Goal: Task Accomplishment & Management: Use online tool/utility

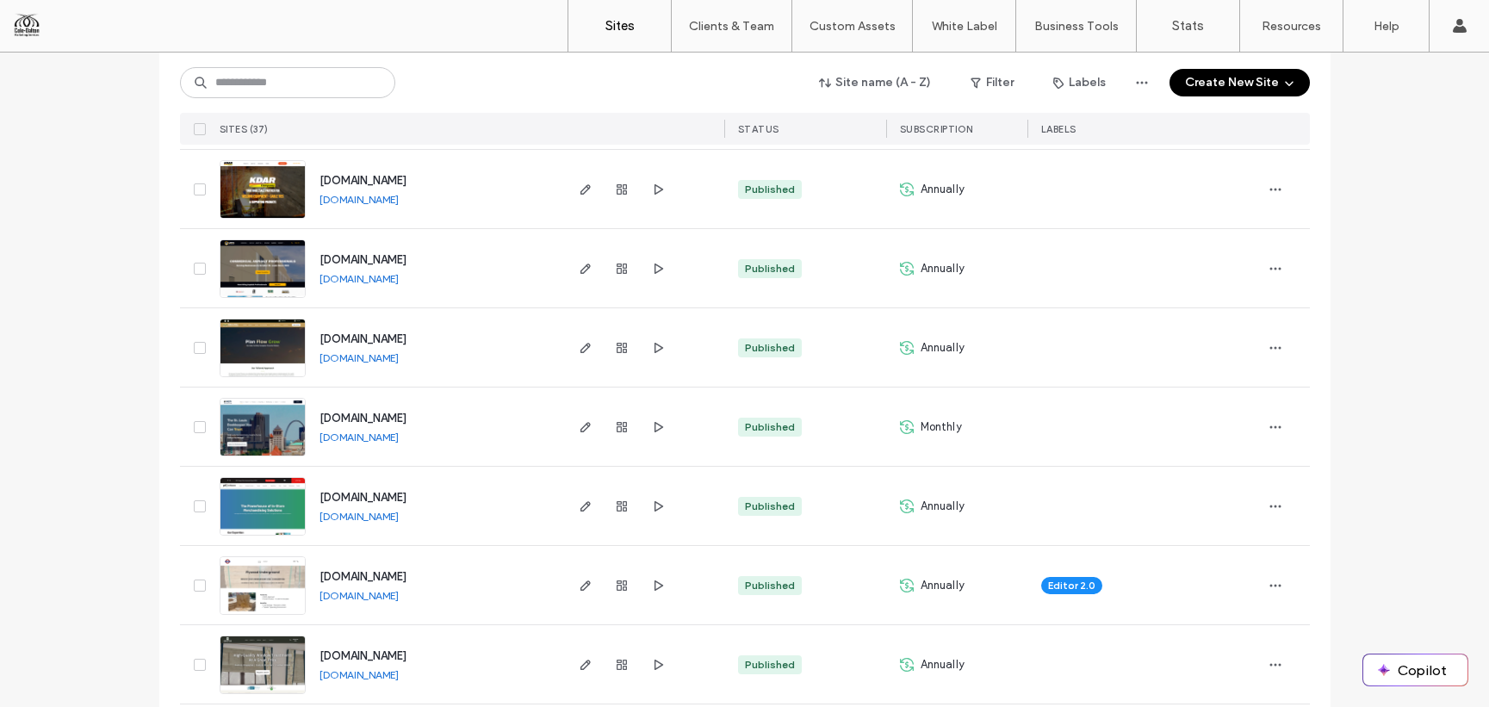
scroll to position [1971, 0]
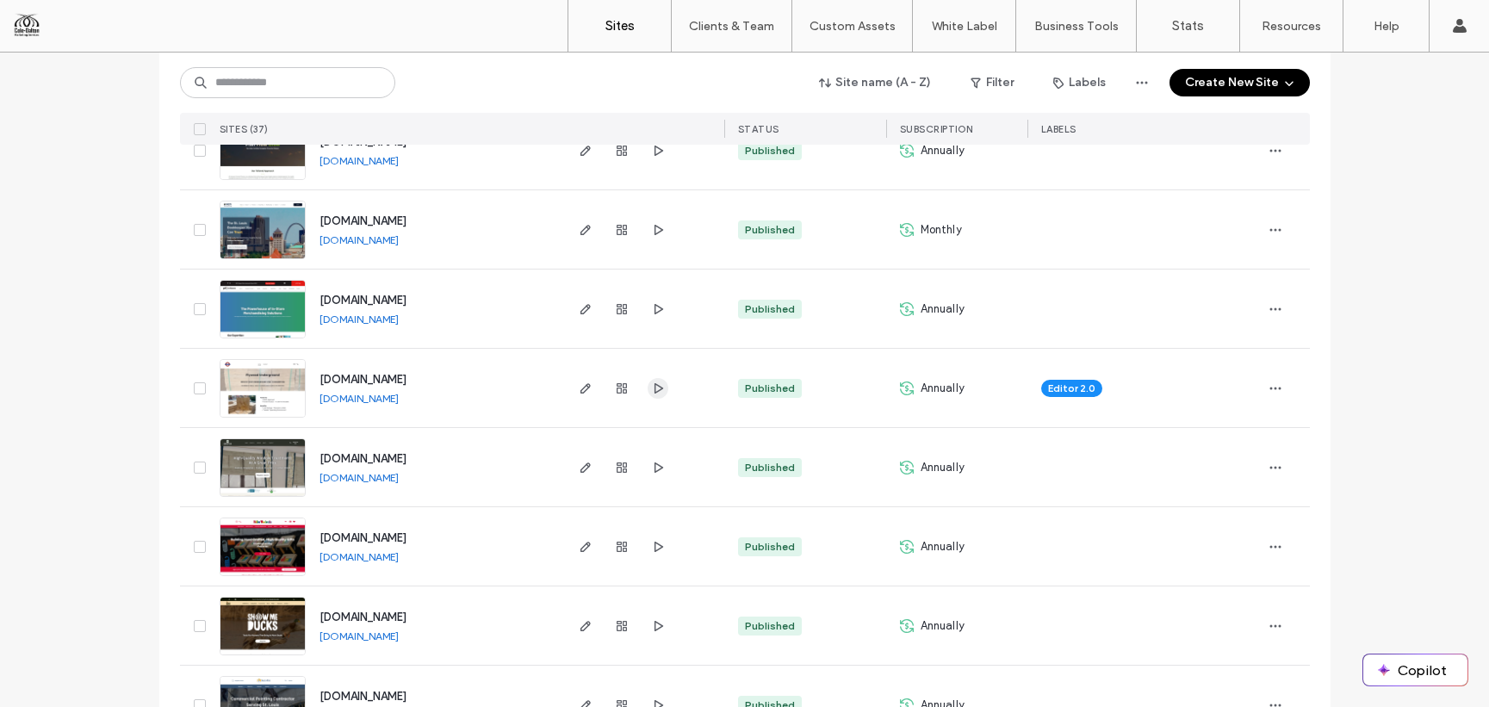
click at [653, 390] on icon "button" at bounding box center [658, 389] width 14 height 14
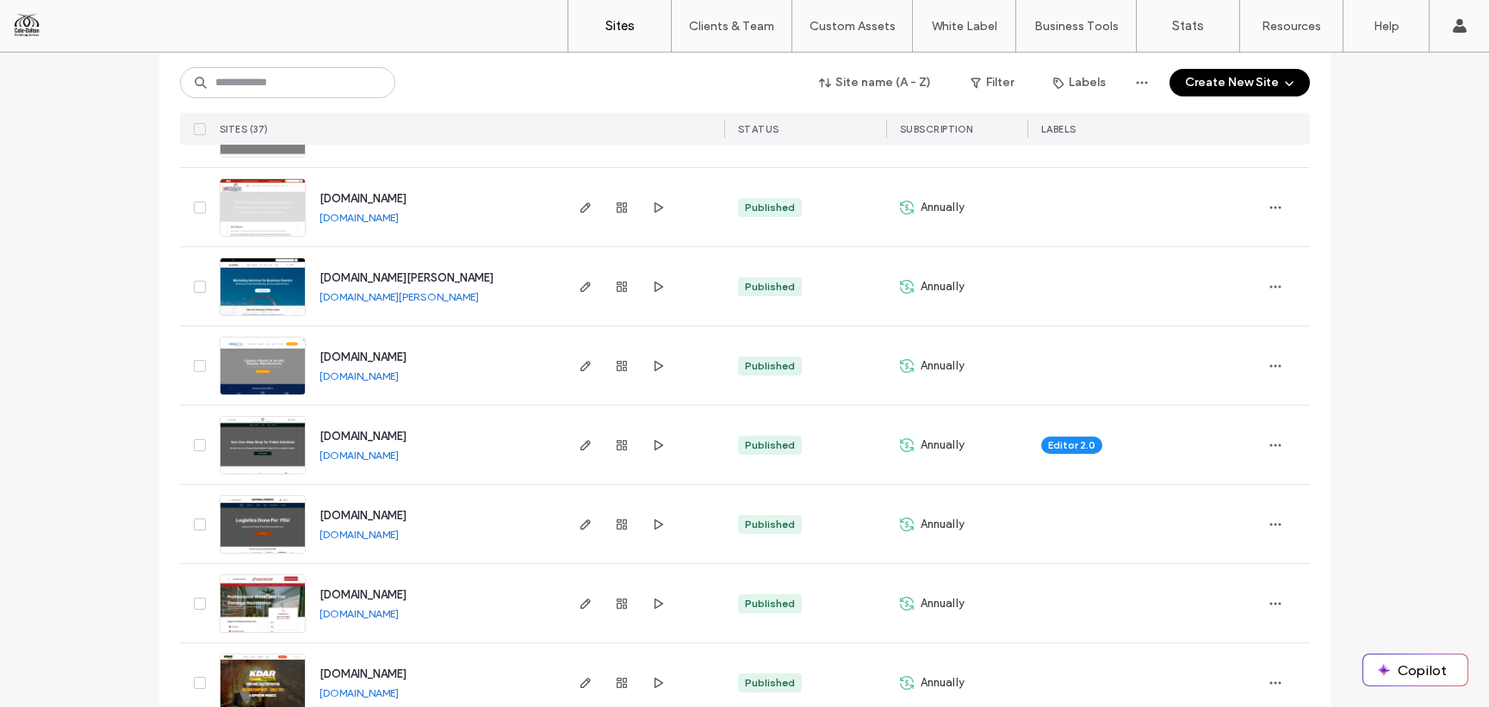
scroll to position [1243, 0]
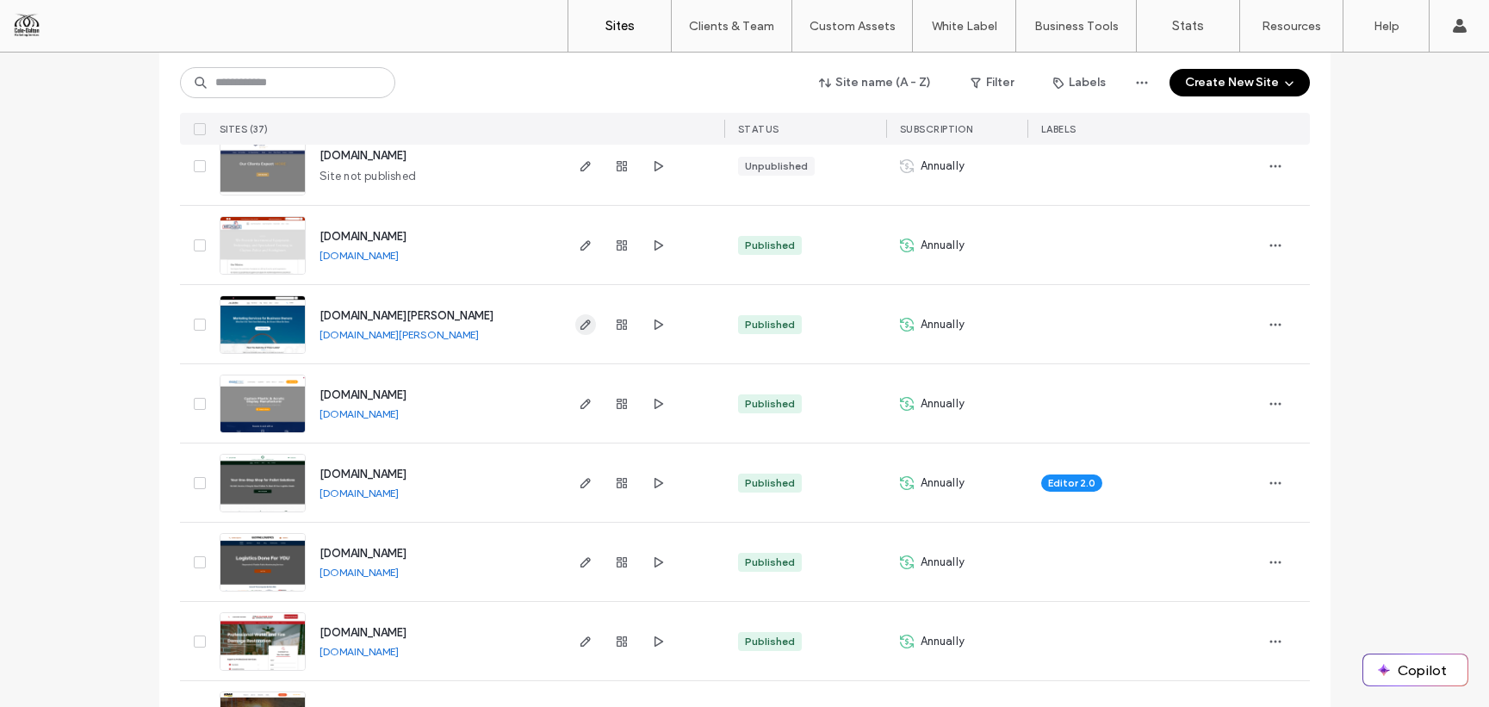
click at [579, 325] on icon "button" at bounding box center [586, 325] width 14 height 14
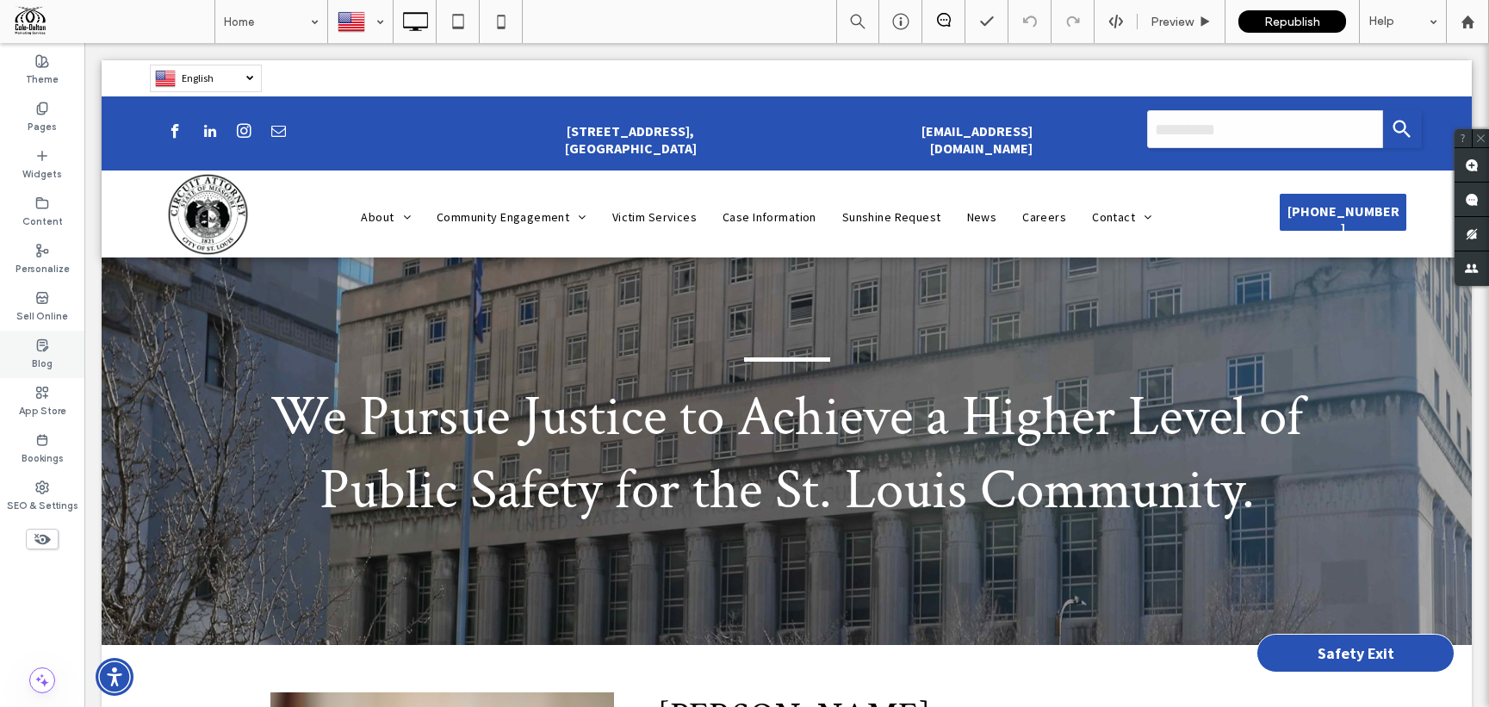
click at [45, 347] on use at bounding box center [42, 344] width 10 height 11
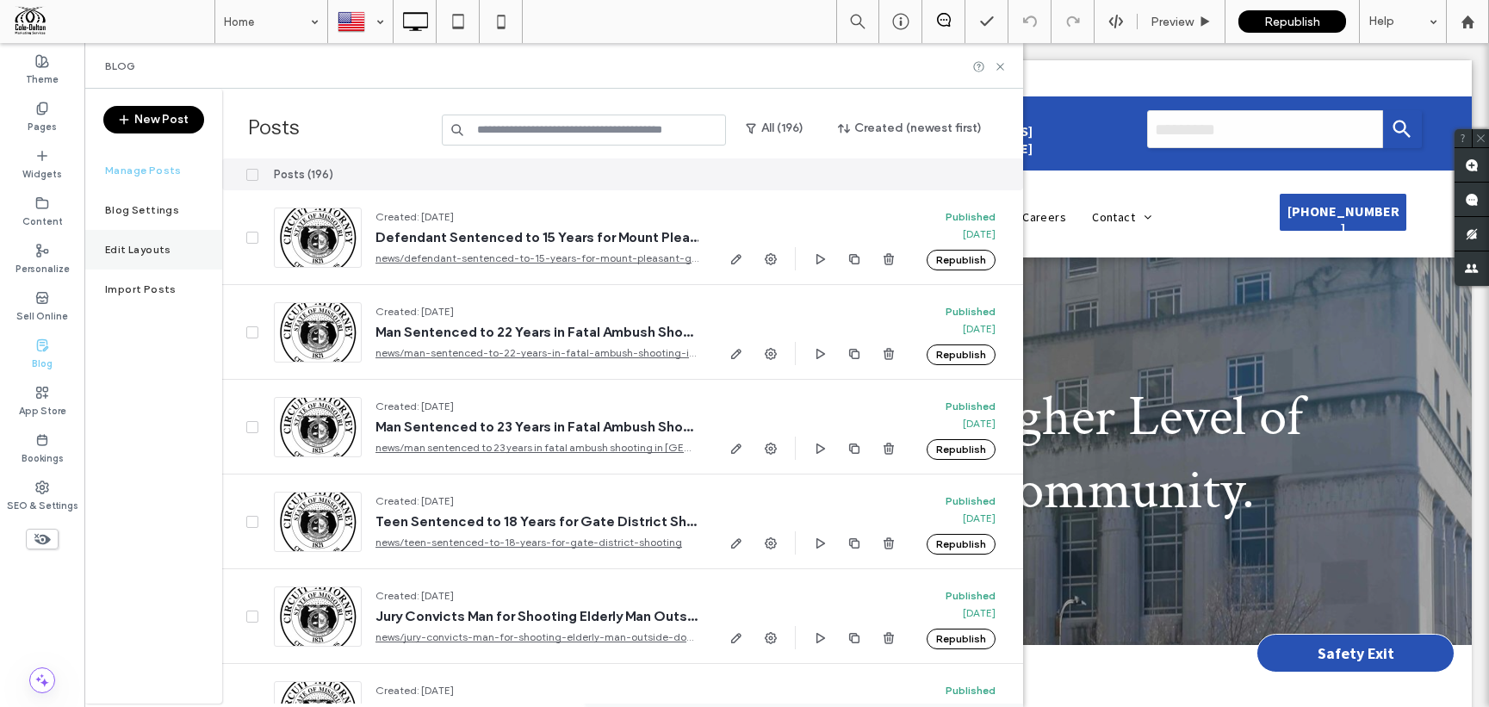
click at [162, 252] on label "Edit Layouts" at bounding box center [138, 250] width 66 height 12
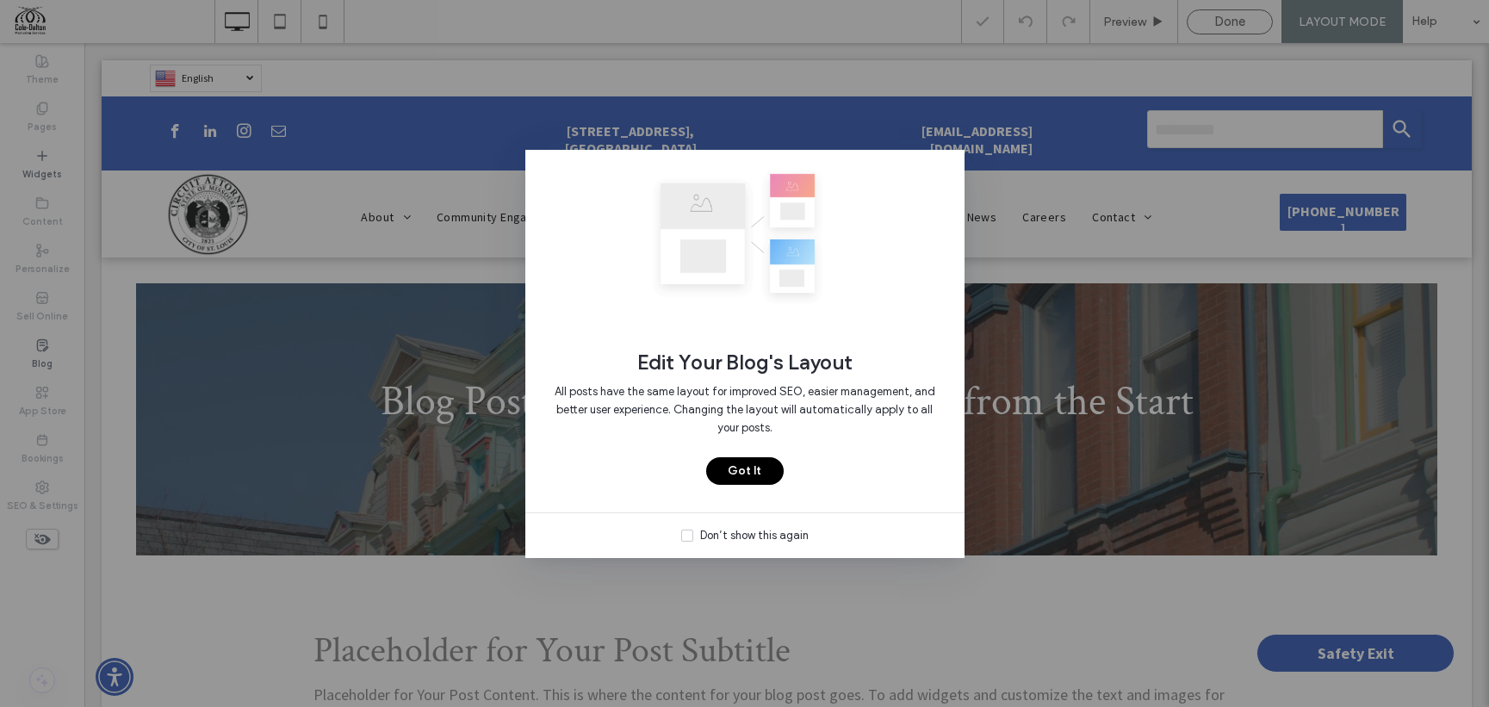
click at [760, 461] on button "Got It" at bounding box center [745, 471] width 78 height 28
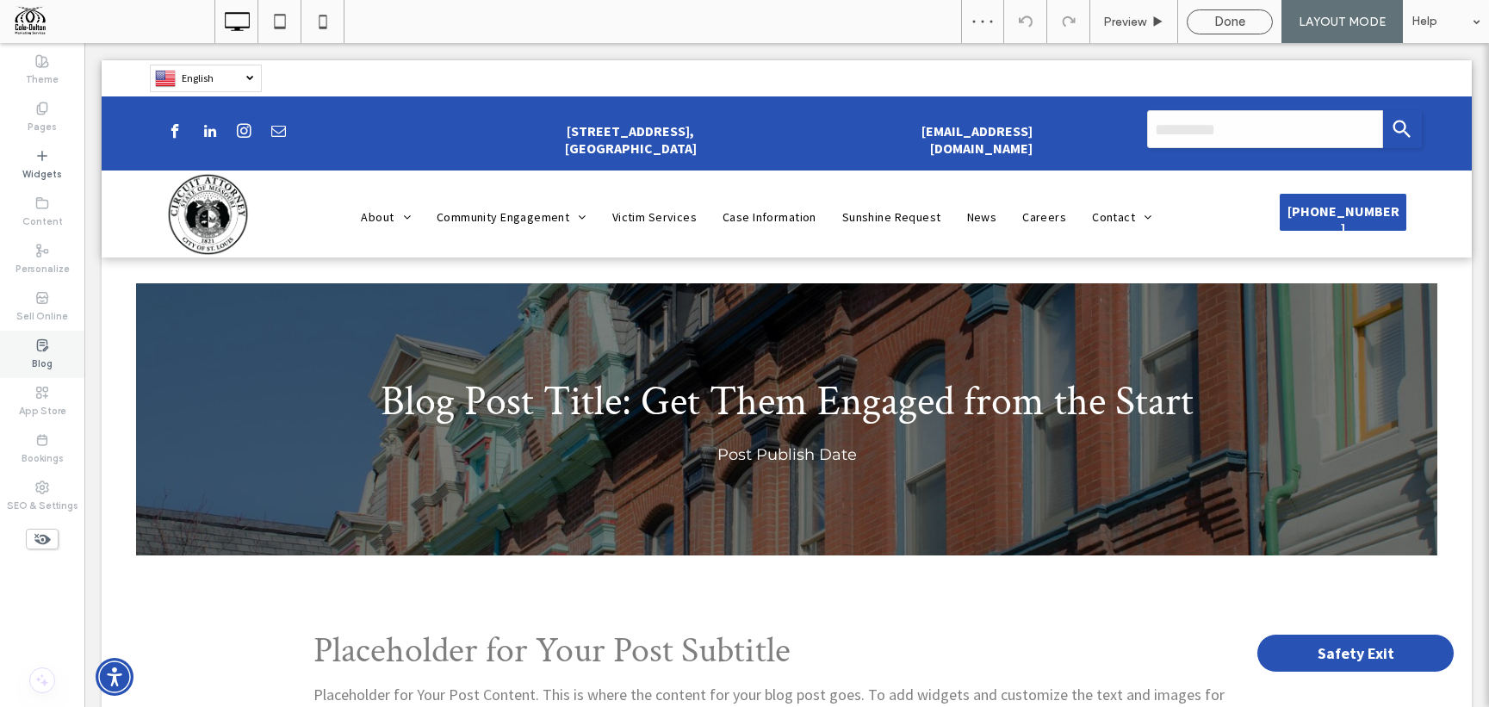
click at [52, 370] on div "Blog" at bounding box center [42, 354] width 84 height 47
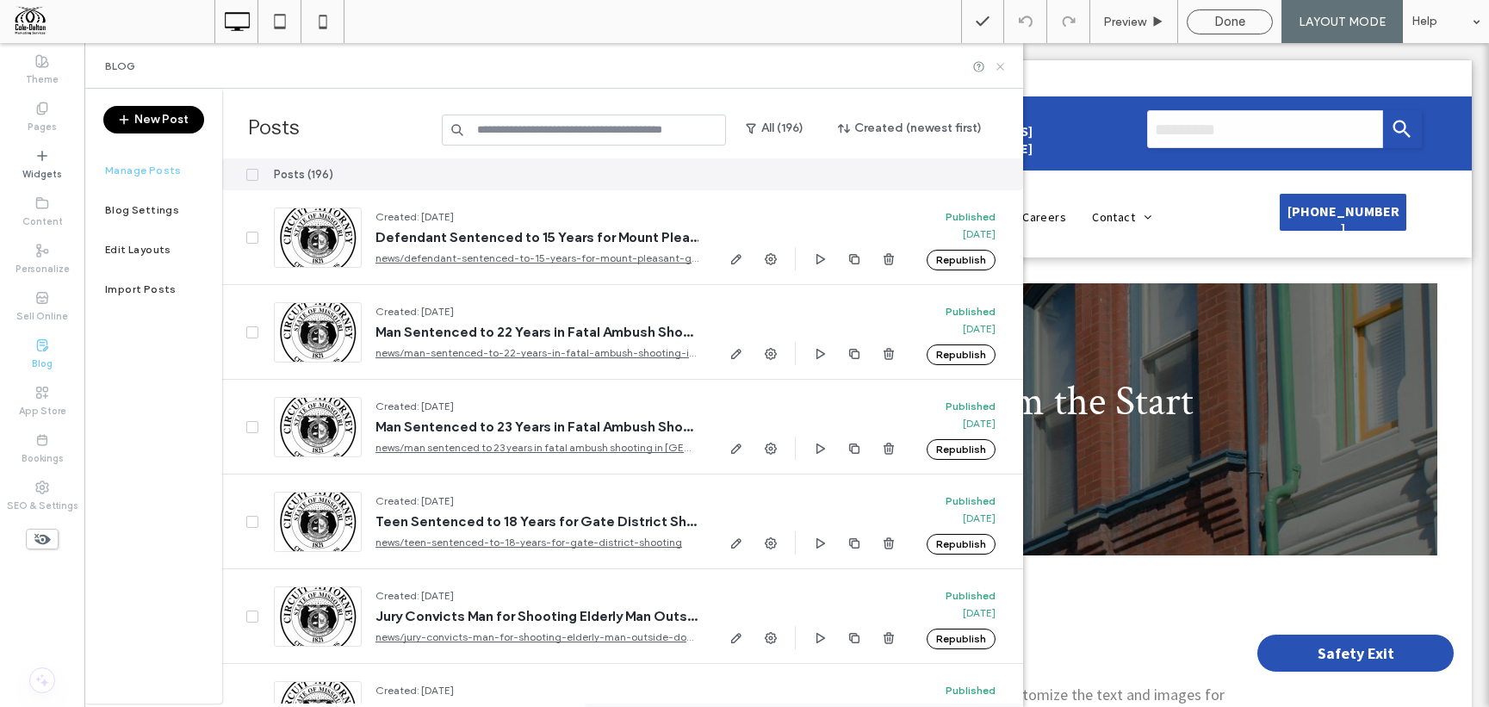
drag, startPoint x: 1004, startPoint y: 65, endPoint x: 921, endPoint y: 22, distance: 94.0
click at [1004, 65] on icon at bounding box center [1000, 66] width 13 height 13
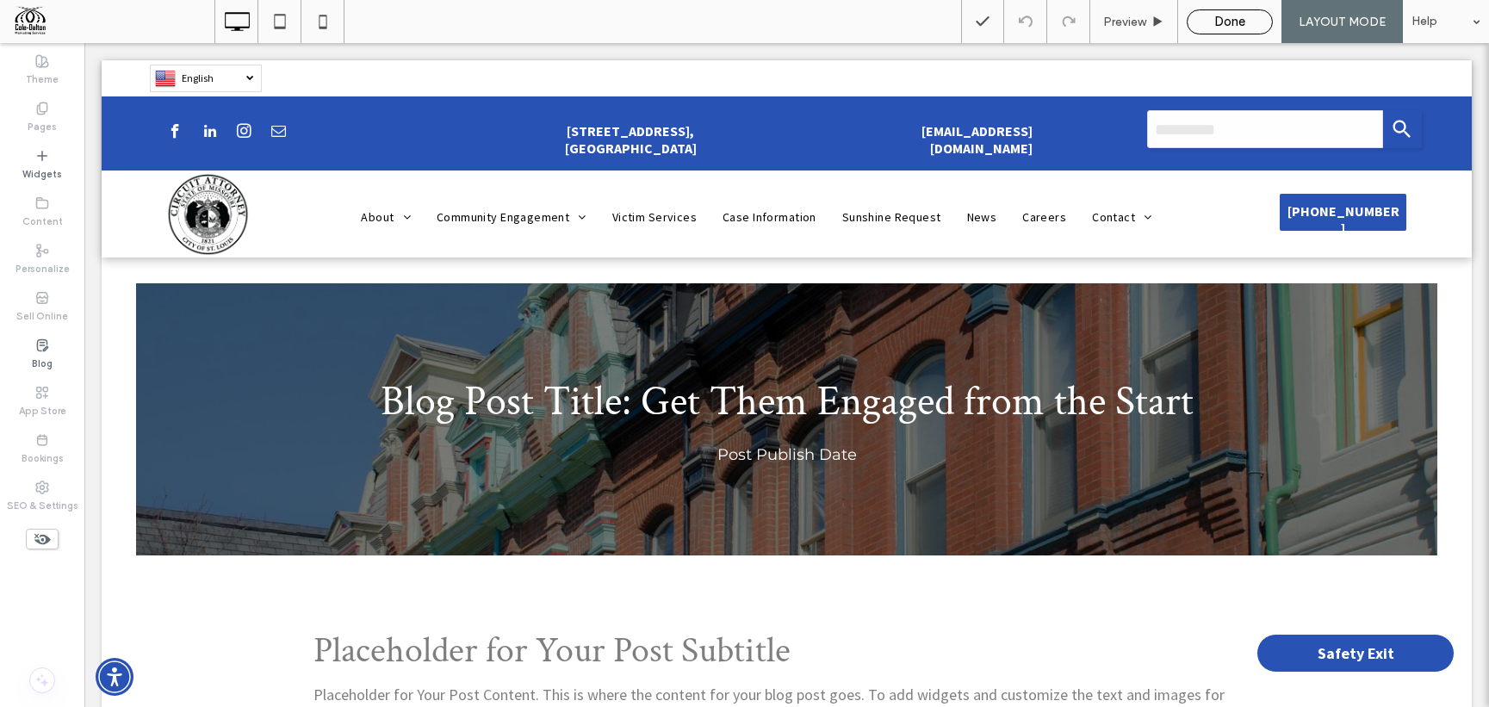
click at [1240, 23] on span "Done" at bounding box center [1229, 22] width 31 height 16
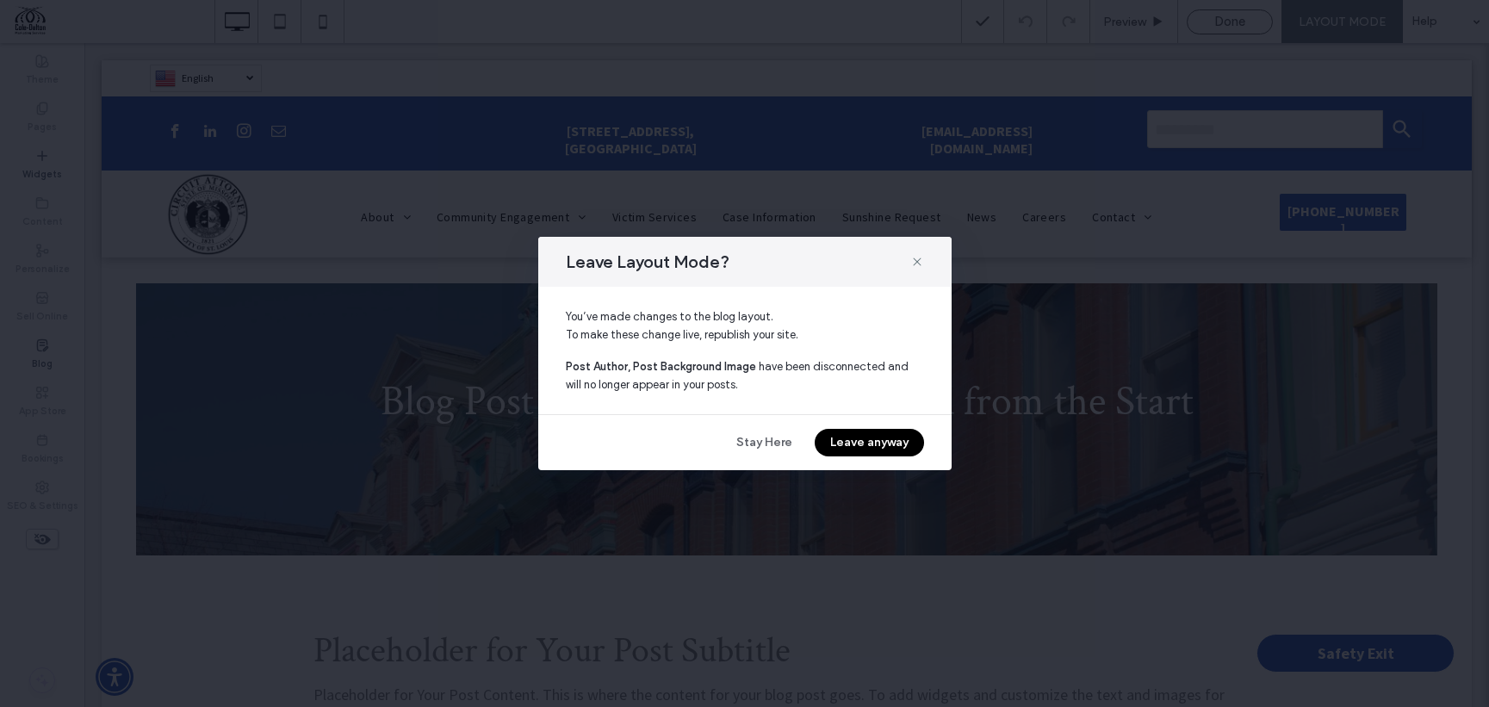
click at [908, 273] on div "Leave Layout Mode?" at bounding box center [744, 262] width 413 height 50
click at [934, 259] on div "Leave Layout Mode?" at bounding box center [744, 262] width 413 height 50
click at [917, 264] on icon at bounding box center [917, 262] width 14 height 14
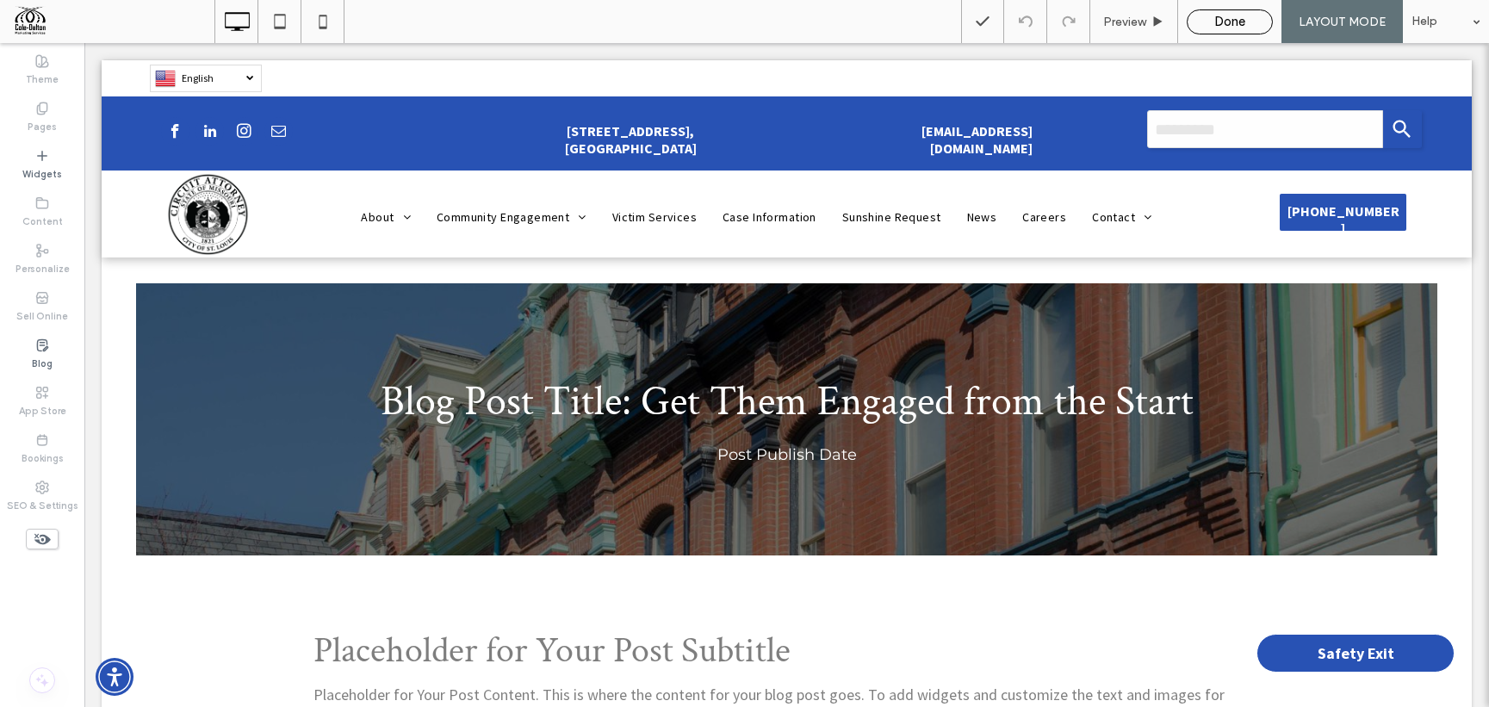
click at [1242, 12] on div "Done" at bounding box center [1230, 21] width 86 height 25
click at [1230, 20] on span "Done" at bounding box center [1229, 22] width 31 height 16
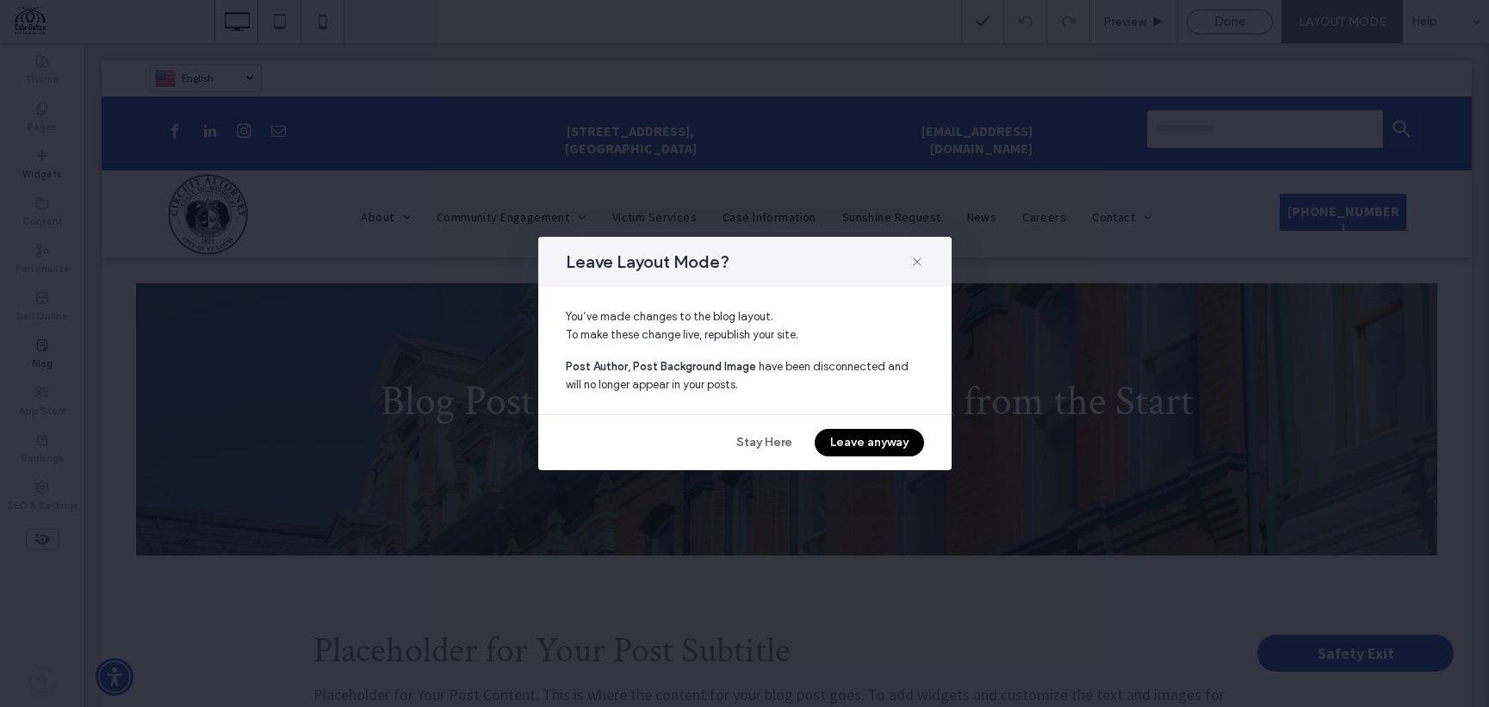
click at [829, 444] on button "Leave anyway" at bounding box center [869, 443] width 109 height 28
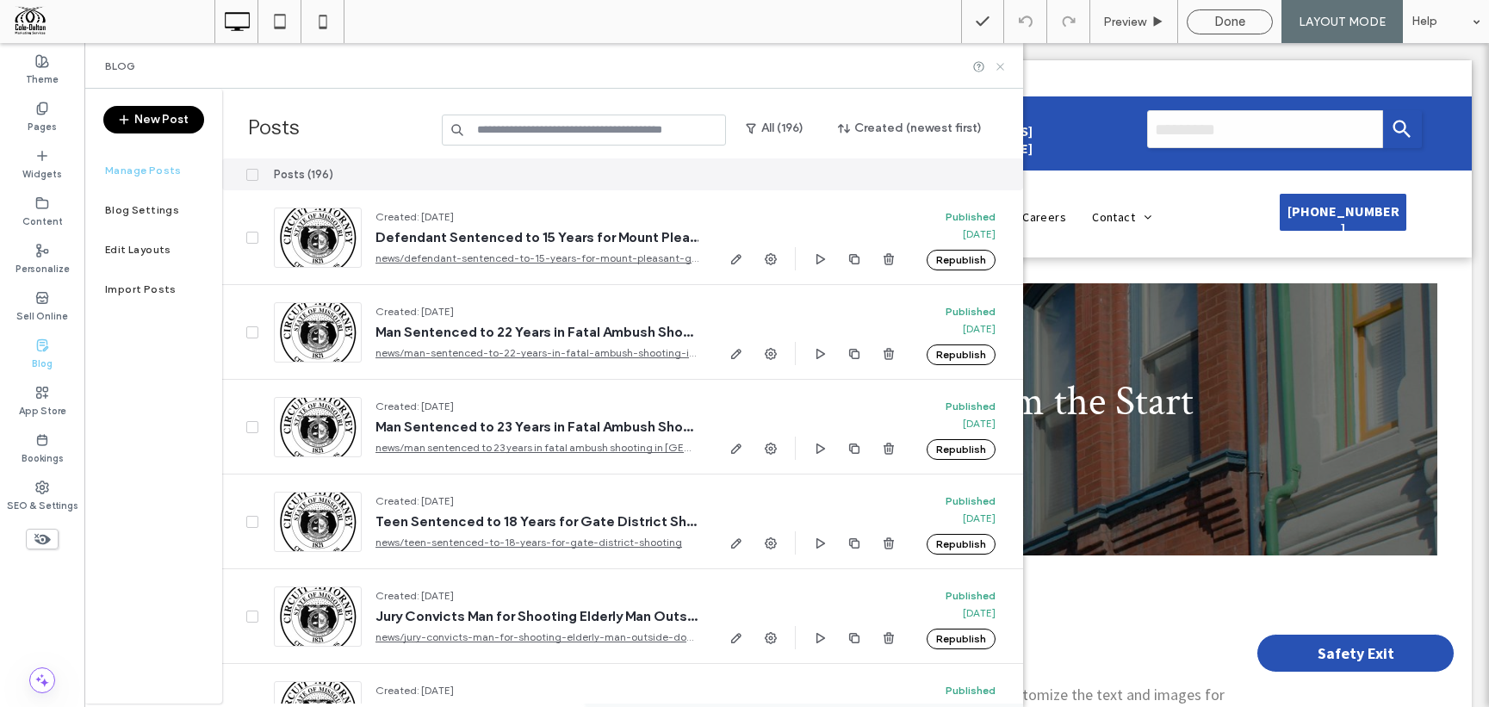
click at [996, 66] on icon at bounding box center [1000, 66] width 13 height 13
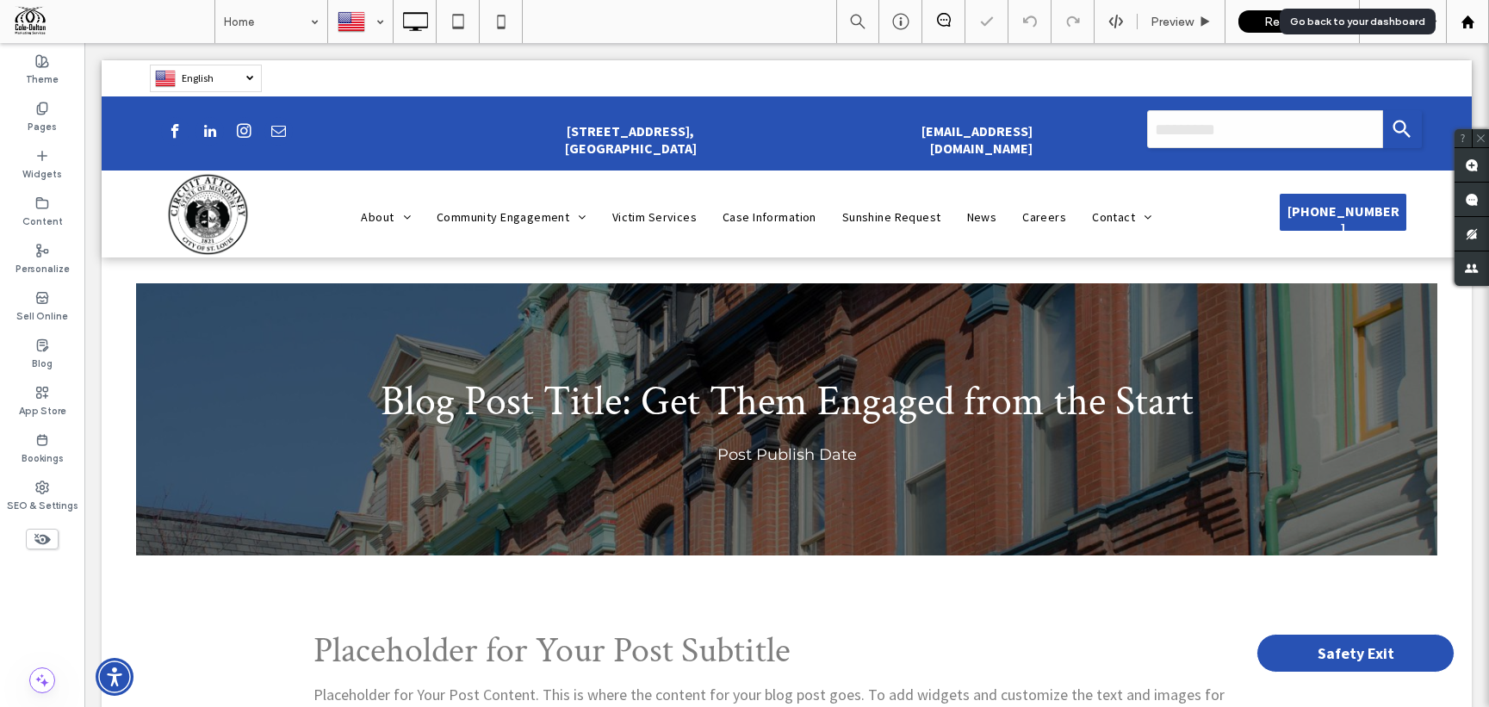
click at [1464, 28] on use at bounding box center [1467, 21] width 13 height 13
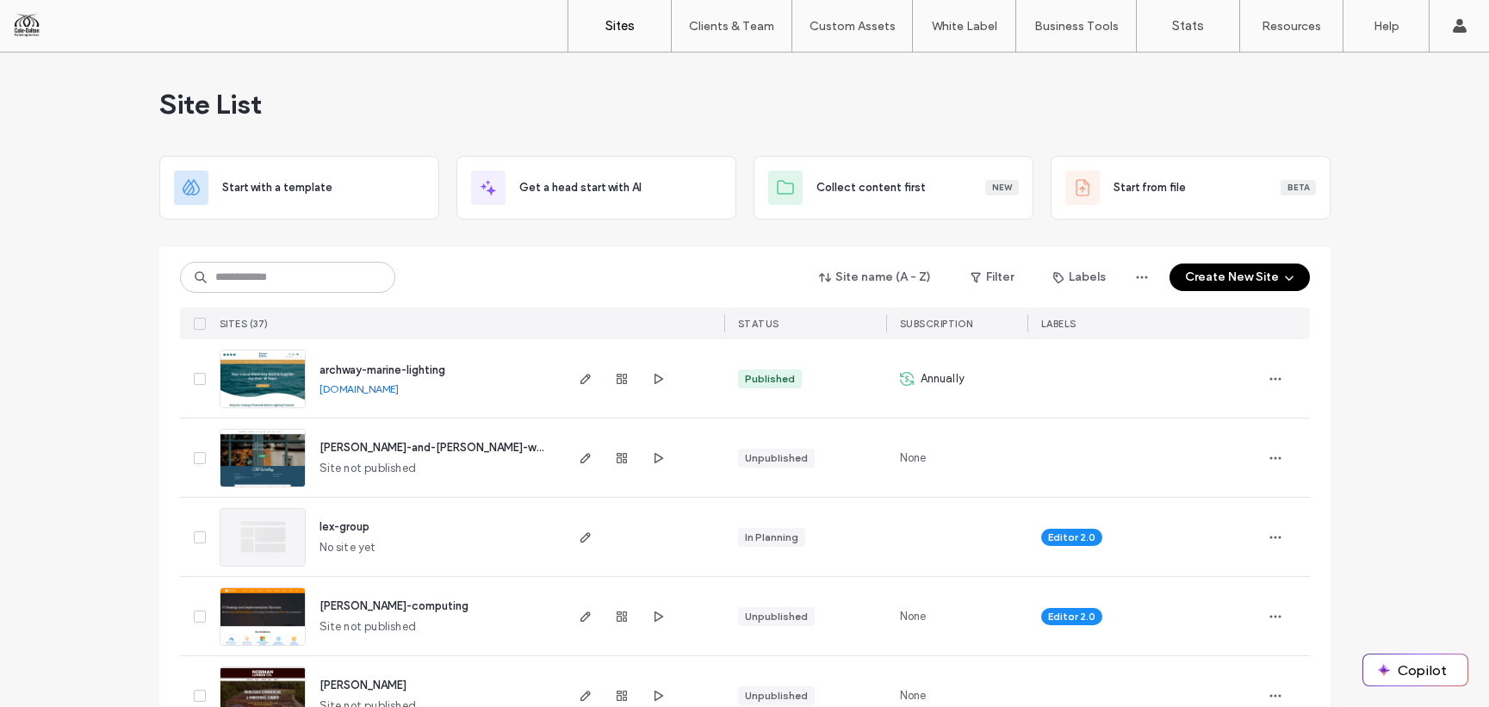
click at [512, 305] on div "Site name (A - Z) Filter Labels Create New Site SITES (37) STATUS SUBSCRIPTION …" at bounding box center [745, 293] width 1130 height 92
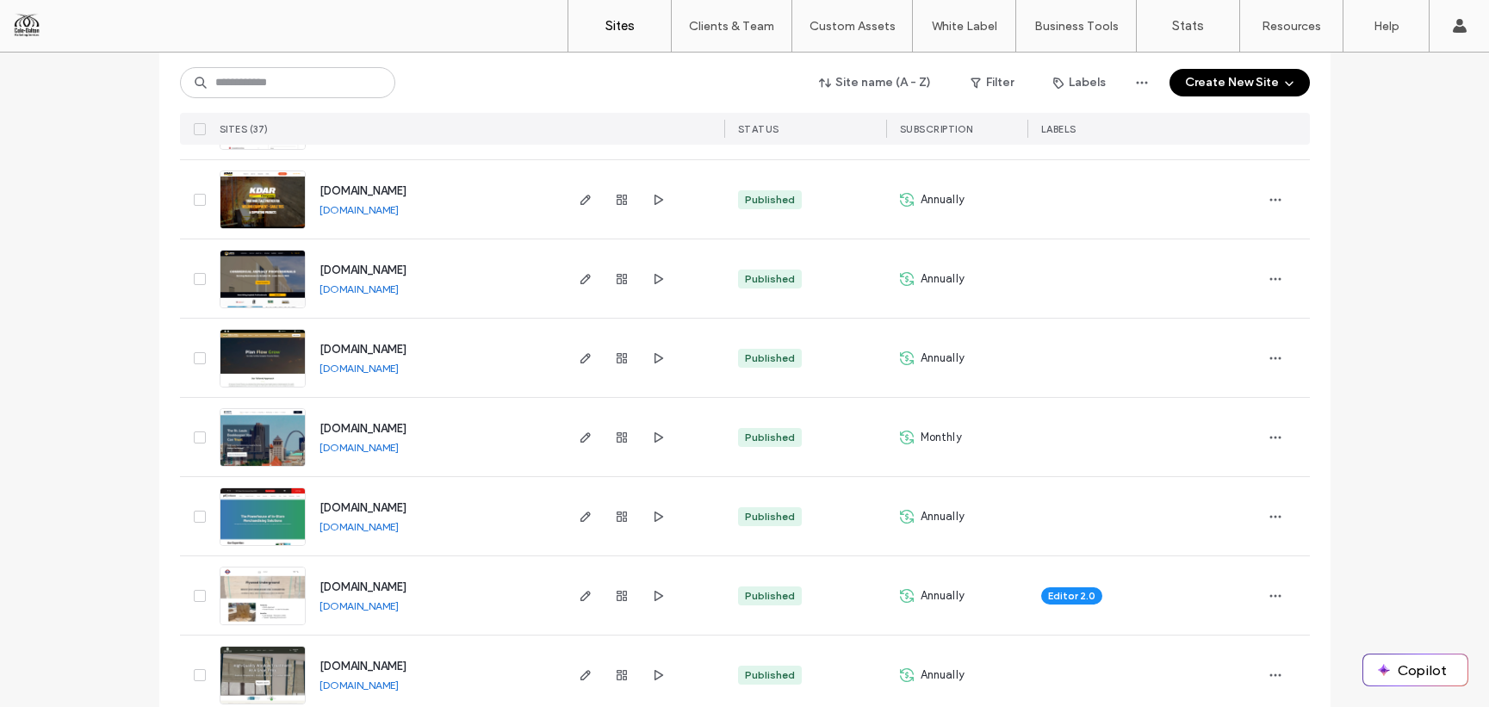
scroll to position [1922, 0]
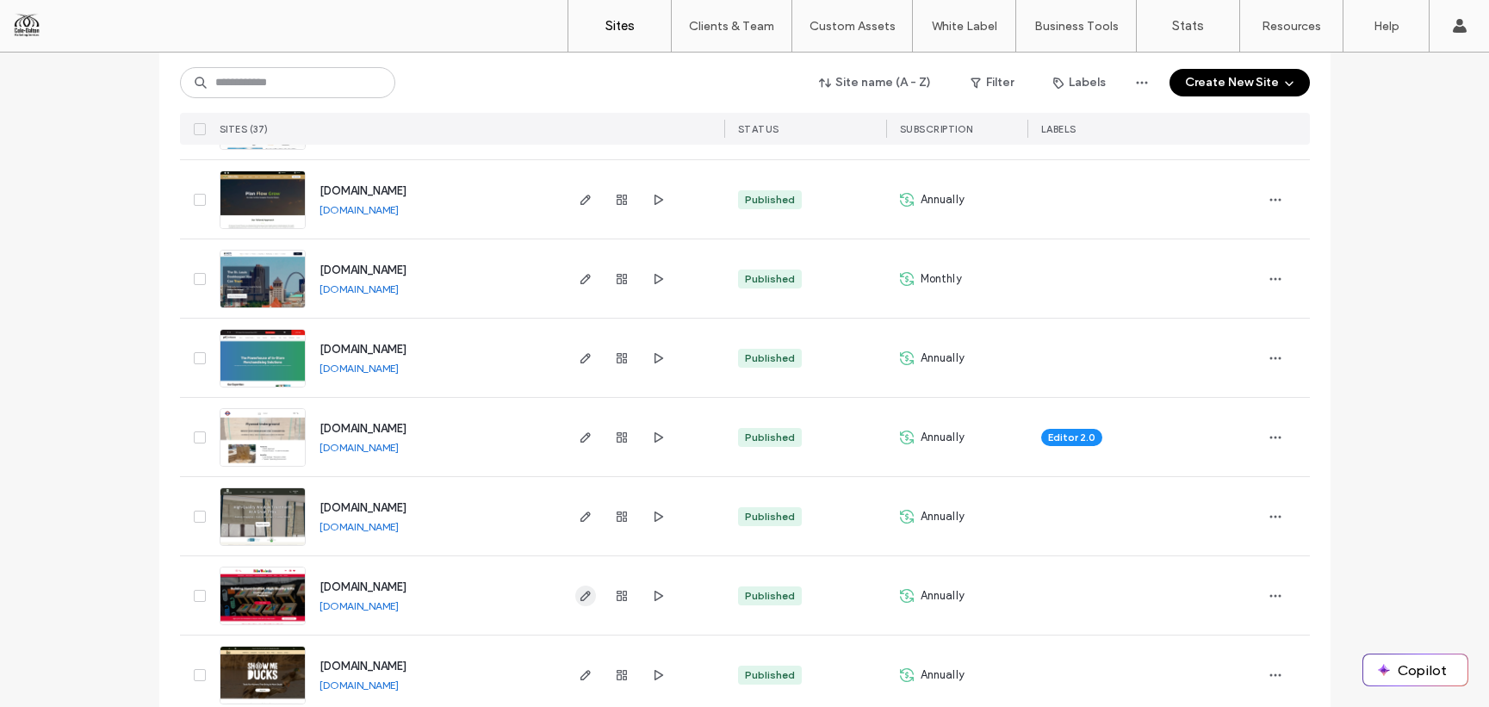
click at [575, 599] on span "button" at bounding box center [585, 596] width 21 height 21
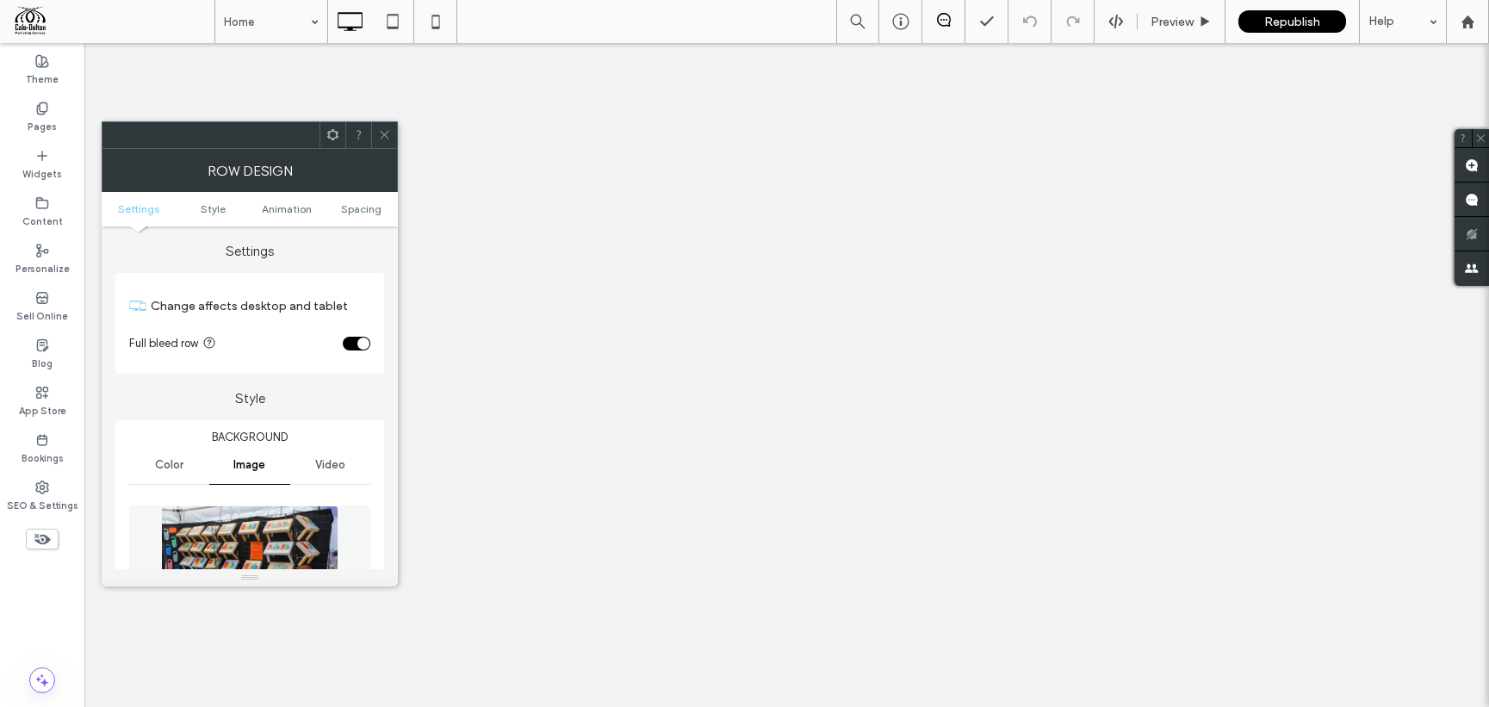
click at [382, 131] on icon at bounding box center [384, 134] width 13 height 13
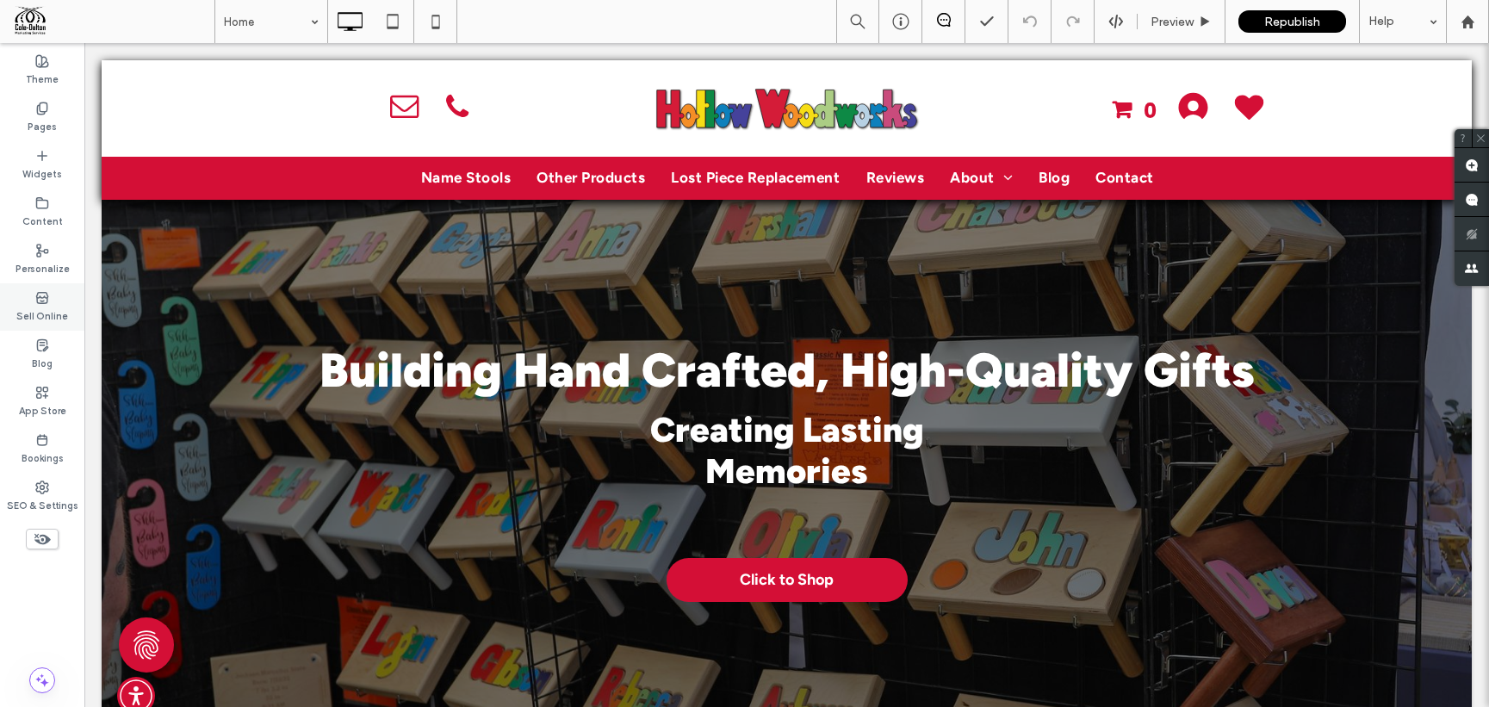
click at [40, 307] on label "Sell Online" at bounding box center [42, 314] width 52 height 19
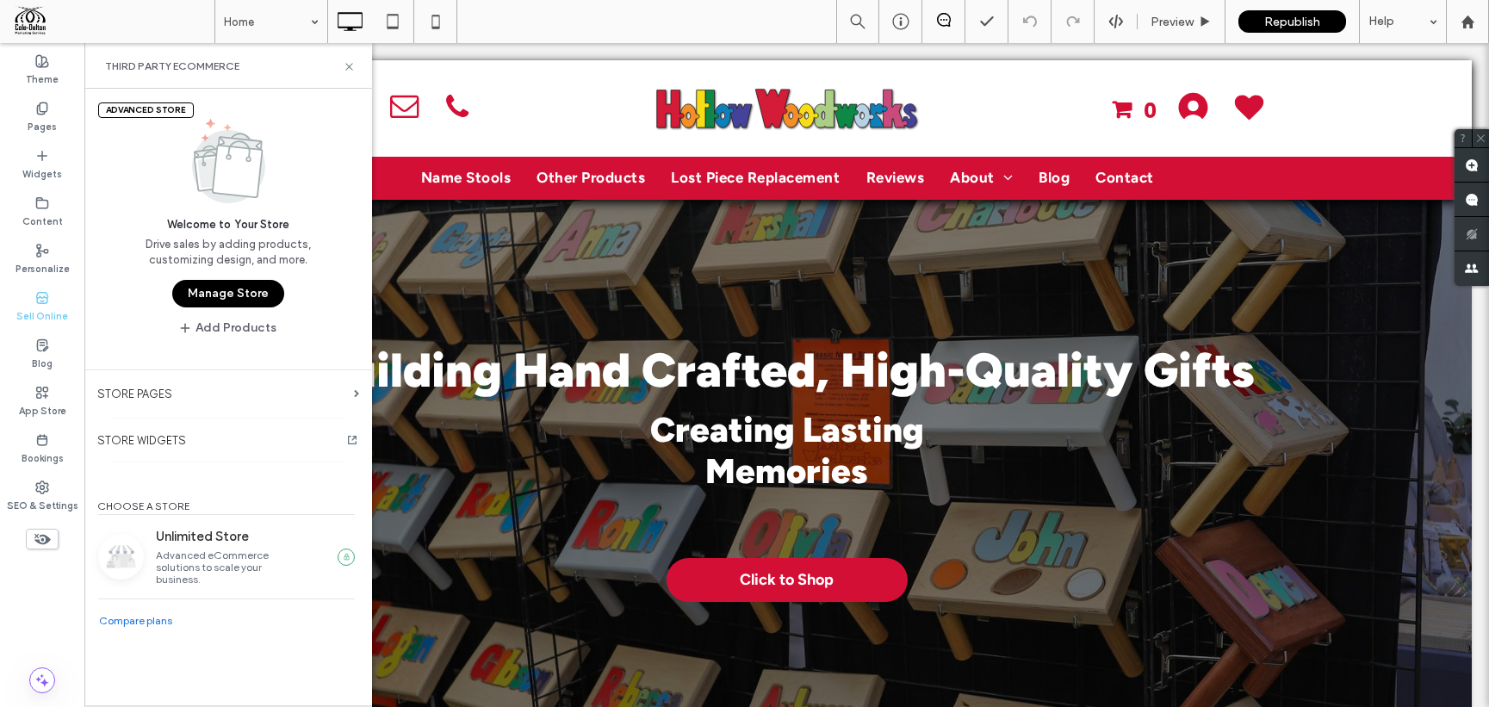
click at [225, 288] on button "Manage Store" at bounding box center [228, 294] width 112 height 28
